Goal: Information Seeking & Learning: Understand process/instructions

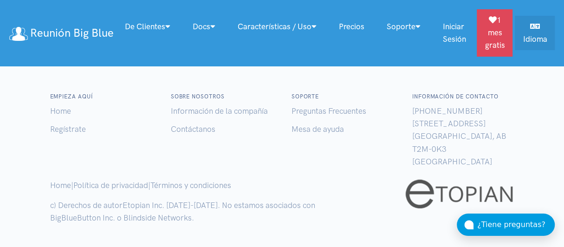
scroll to position [1193, 0]
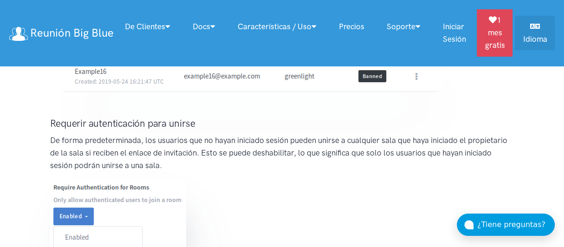
scroll to position [4214, 0]
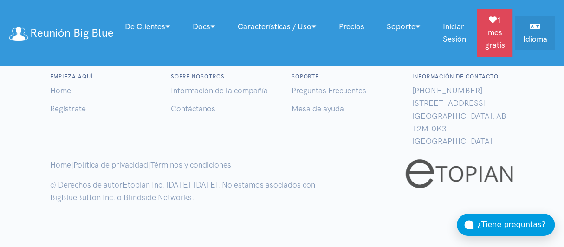
scroll to position [7798, 0]
